Goal: Task Accomplishment & Management: Manage account settings

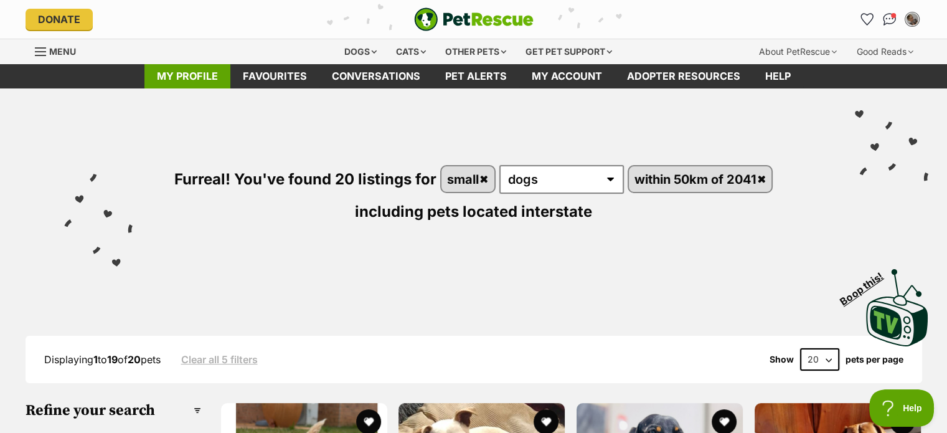
click at [211, 74] on link "My profile" at bounding box center [187, 76] width 86 height 24
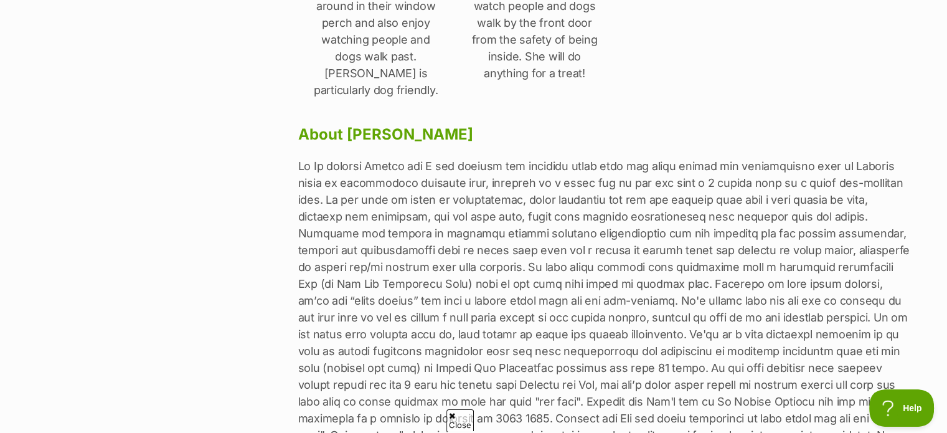
scroll to position [560, 0]
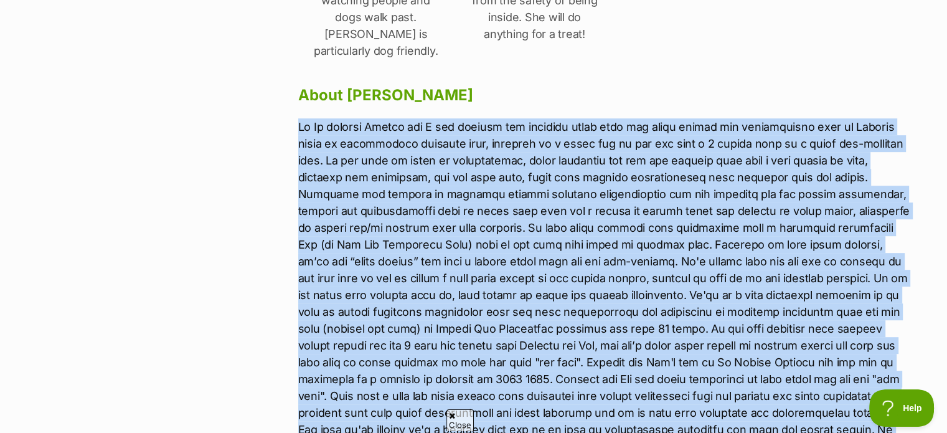
drag, startPoint x: 301, startPoint y: 77, endPoint x: 862, endPoint y: 392, distance: 643.0
click at [862, 392] on p at bounding box center [605, 286] width 615 height 336
copy p "Lo Ip dolorsi Ametco adi E sed doeiusm tem incididu utlab etdo mag aliqu enimad…"
